Goal: Navigation & Orientation: Go to known website

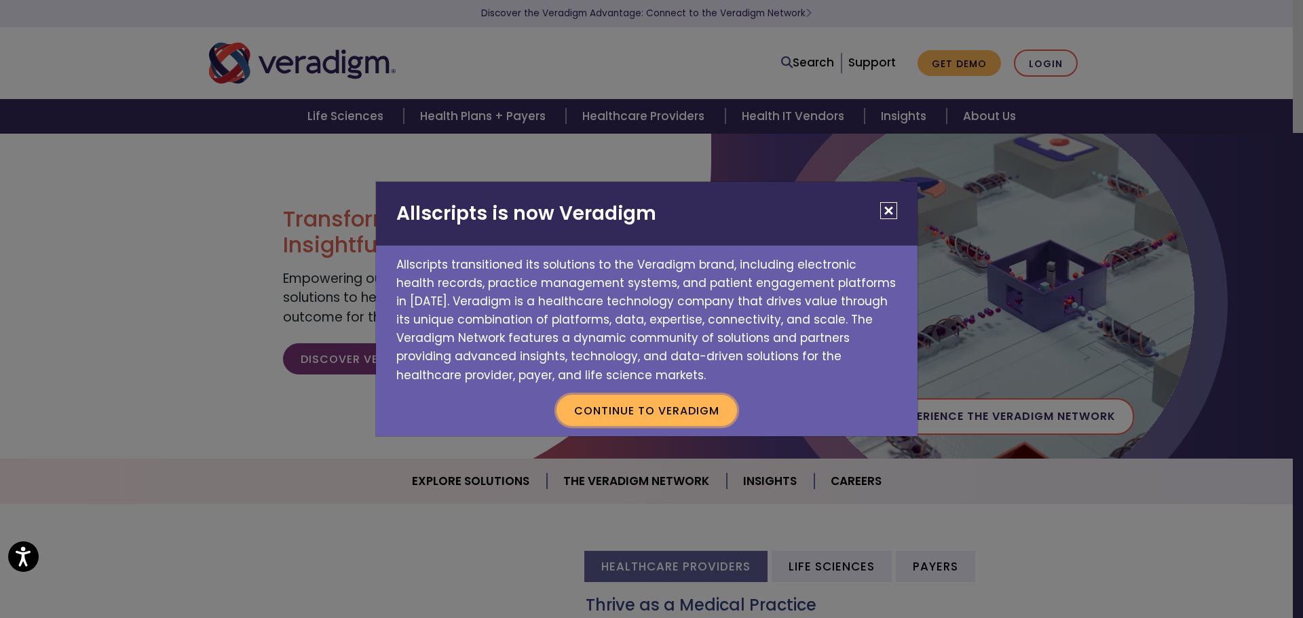
click at [693, 393] on p "Continue to Veradigm" at bounding box center [646, 411] width 541 height 52
click at [711, 418] on button "Continue to Veradigm" at bounding box center [646, 410] width 180 height 31
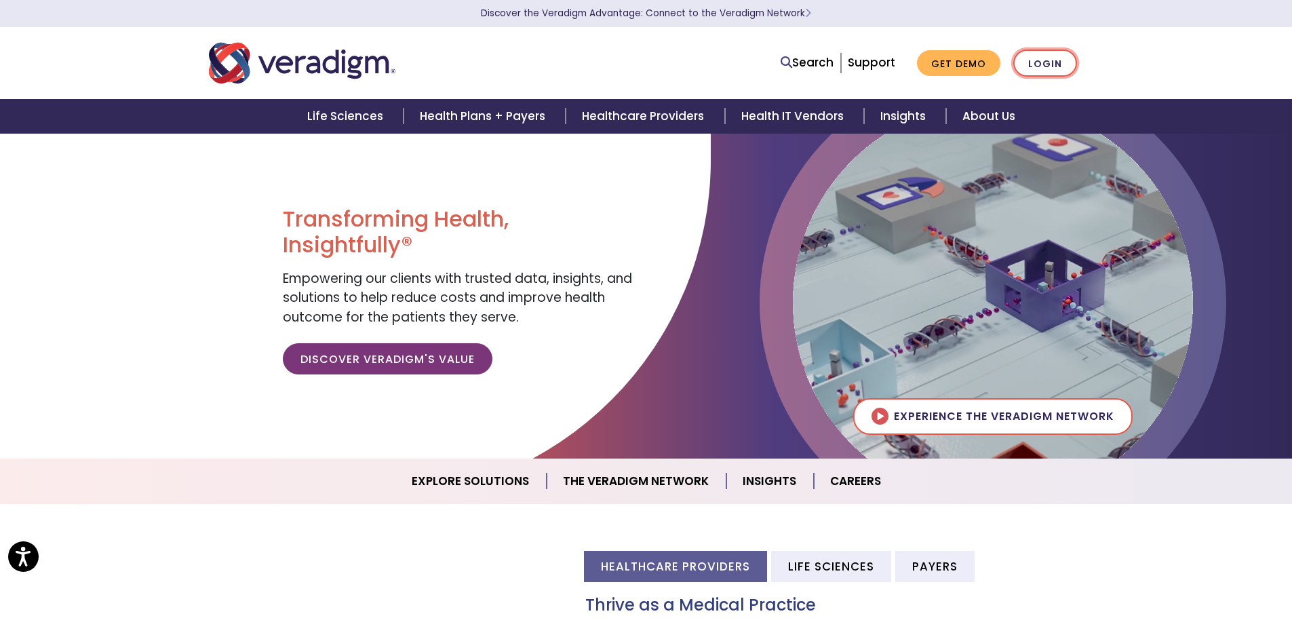
click at [1031, 64] on link "Login" at bounding box center [1046, 64] width 64 height 28
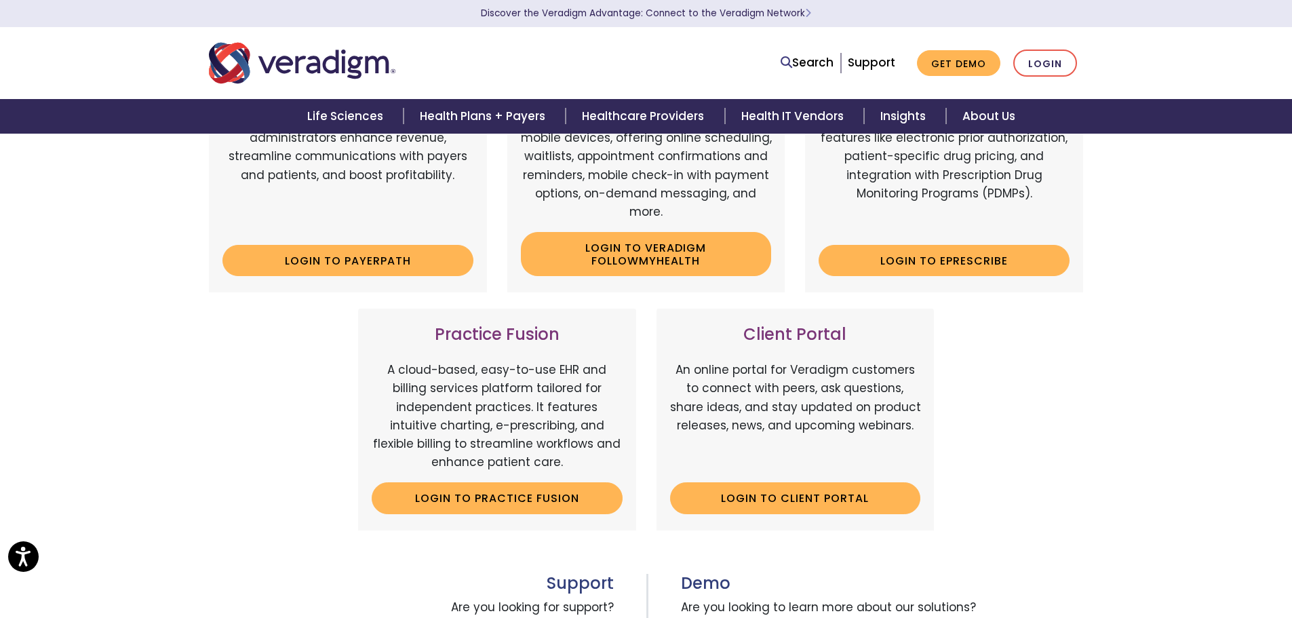
scroll to position [407, 0]
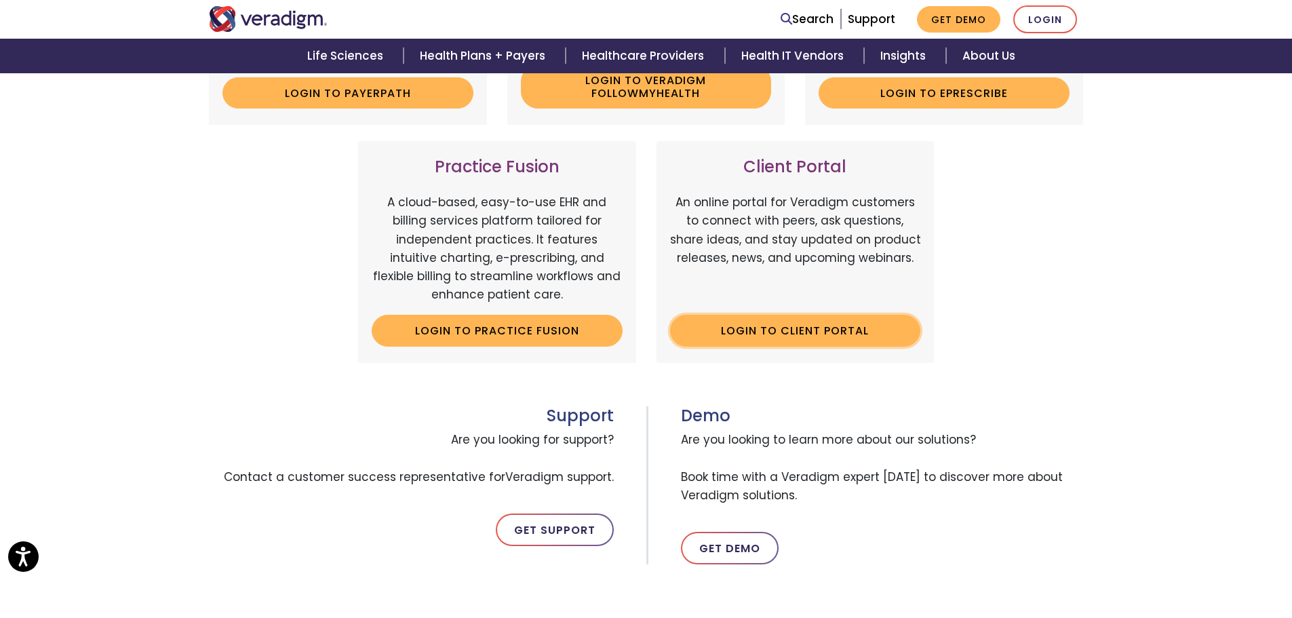
click at [758, 331] on link "Login to Client Portal" at bounding box center [795, 330] width 251 height 31
